Goal: Task Accomplishment & Management: Use online tool/utility

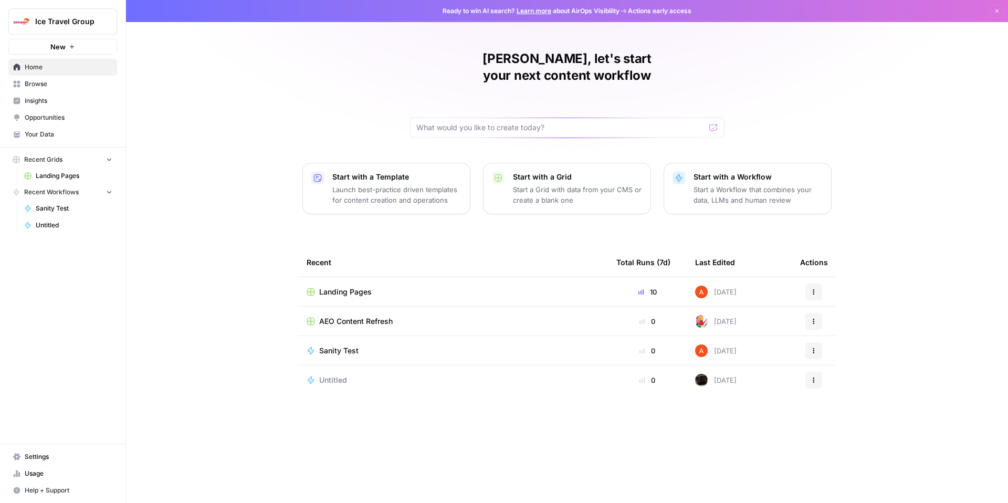
click at [357, 287] on span "Landing Pages" at bounding box center [345, 292] width 53 height 11
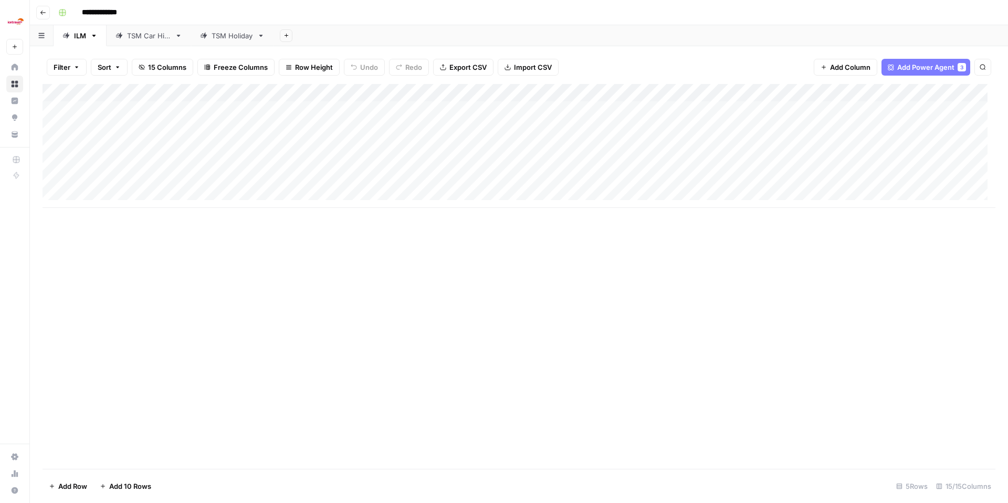
click at [224, 37] on div "TSM Holiday" at bounding box center [232, 35] width 41 height 11
click at [866, 110] on div "Add Column" at bounding box center [519, 164] width 953 height 160
click at [857, 187] on div "Add Column" at bounding box center [519, 164] width 953 height 160
click at [883, 116] on div "Add Column" at bounding box center [519, 164] width 953 height 160
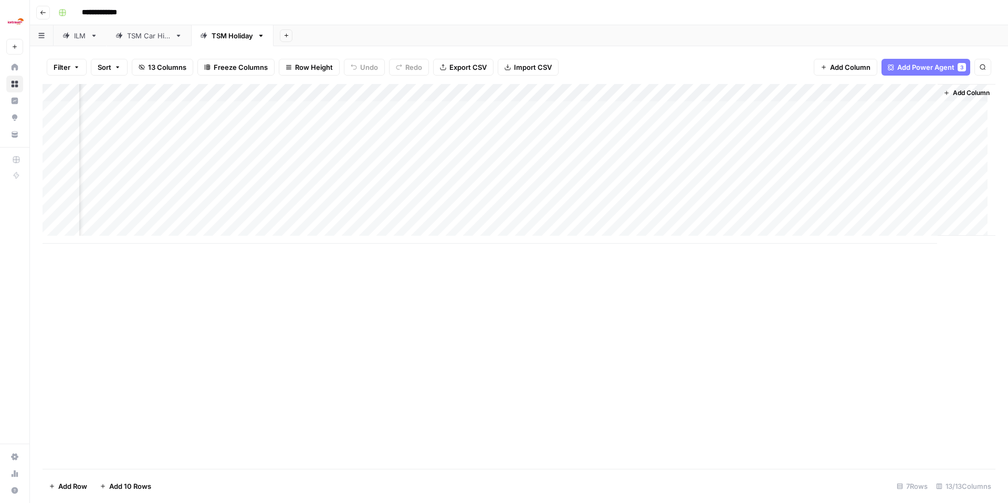
click at [905, 111] on div "Add Column" at bounding box center [519, 164] width 953 height 160
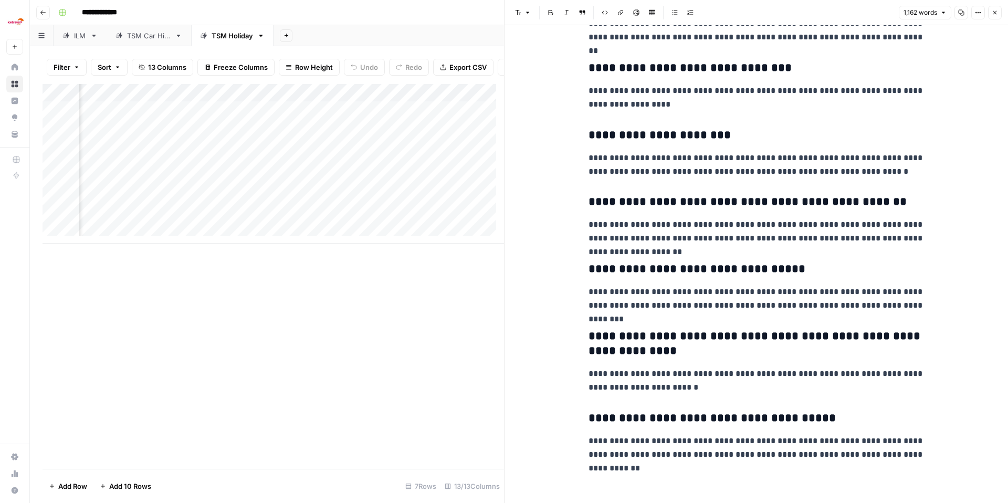
scroll to position [1980, 0]
